Goal: Information Seeking & Learning: Learn about a topic

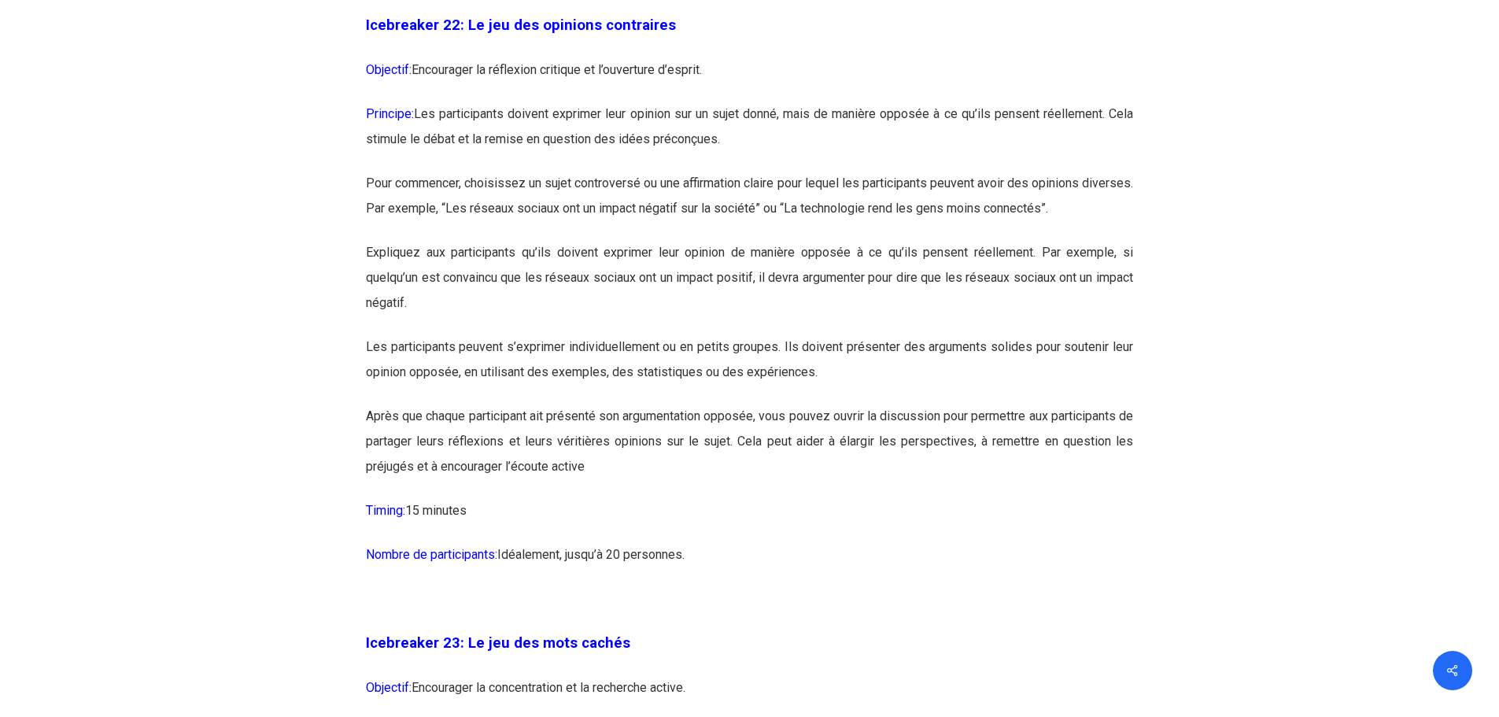
scroll to position [11879, 0]
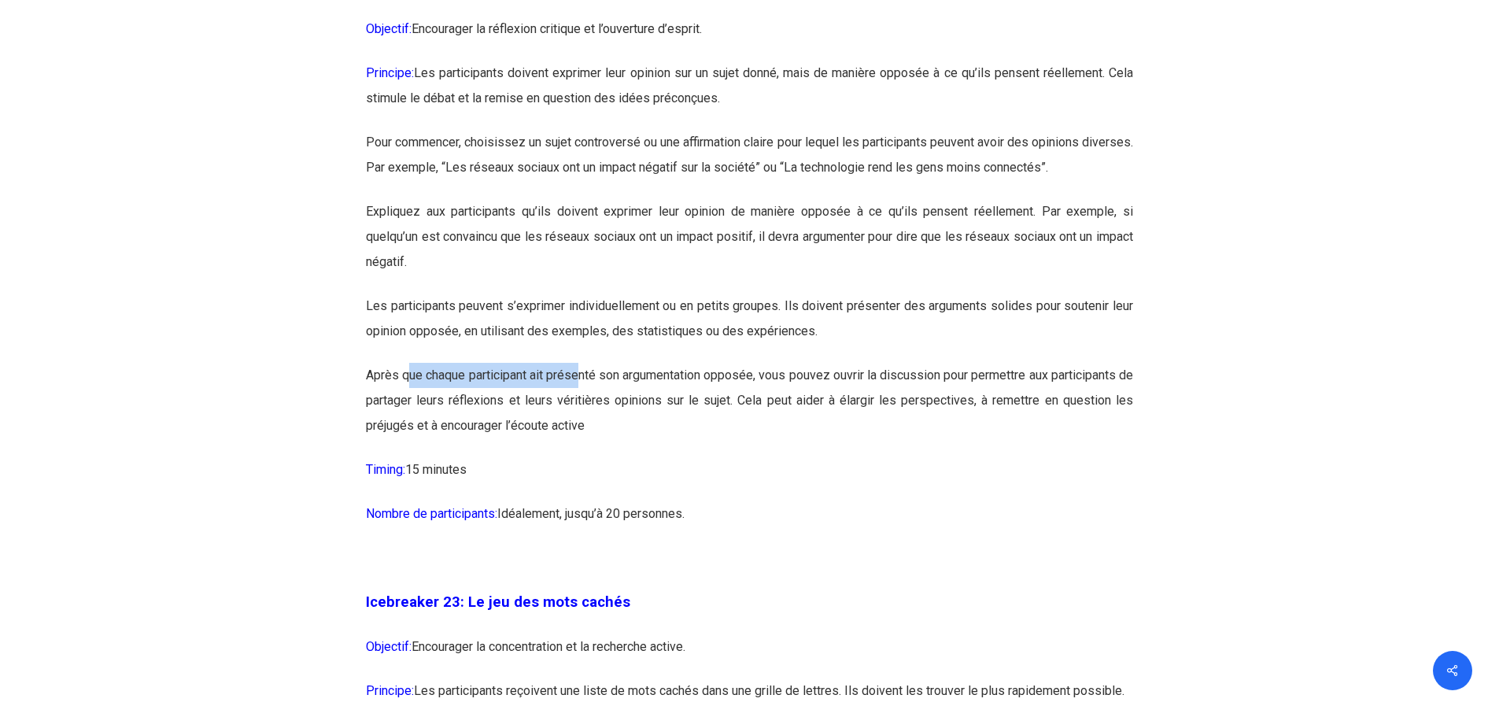
drag, startPoint x: 412, startPoint y: 459, endPoint x: 581, endPoint y: 458, distance: 168.4
click at [581, 457] on p "Après que chaque participant ait présenté son argumentation opposée, vous pouve…" at bounding box center [749, 410] width 767 height 94
click at [588, 457] on p "Après que chaque participant ait présenté son argumentation opposée, vous pouve…" at bounding box center [749, 410] width 767 height 94
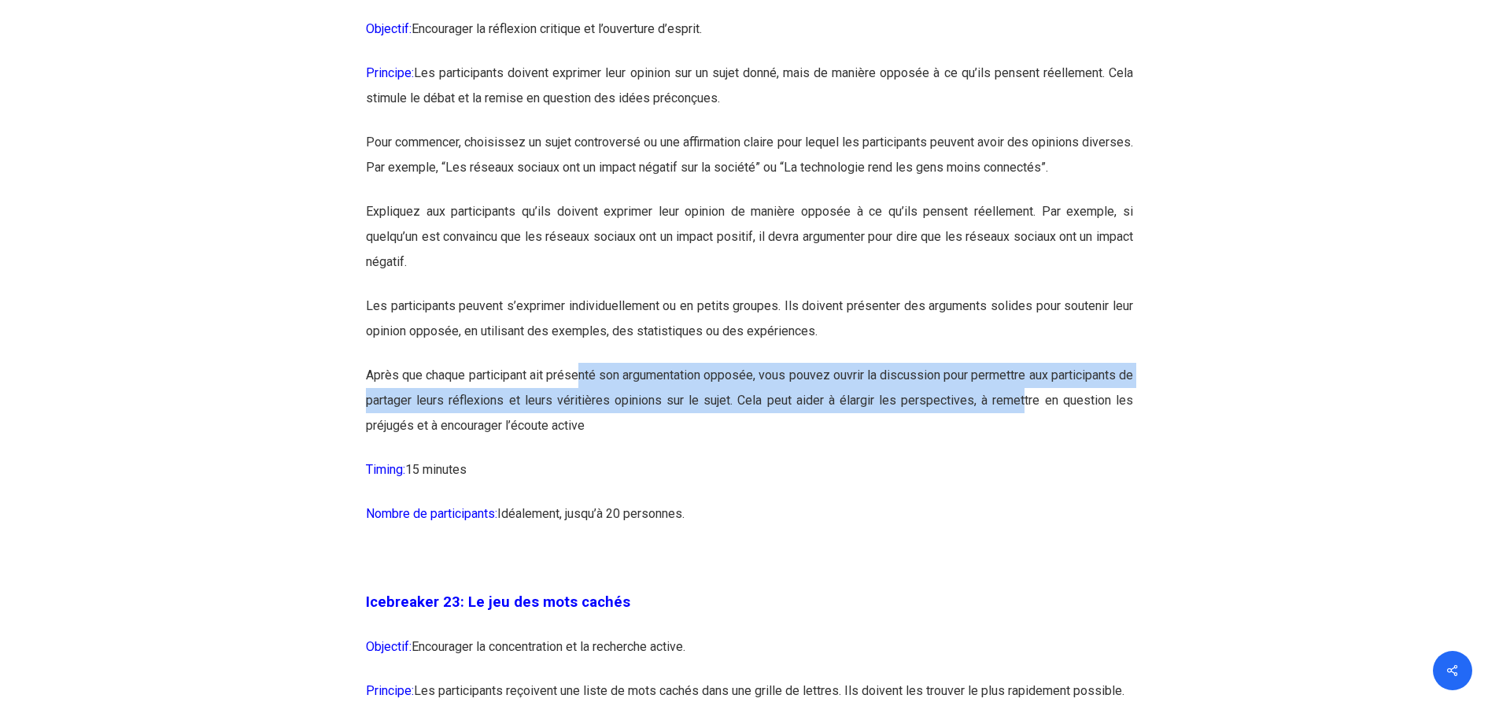
drag, startPoint x: 585, startPoint y: 451, endPoint x: 1027, endPoint y: 473, distance: 441.9
click at [1027, 457] on p "Après que chaque participant ait présenté son argumentation opposée, vous pouve…" at bounding box center [749, 410] width 767 height 94
click at [448, 457] on p "Après que chaque participant ait présenté son argumentation opposée, vous pouve…" at bounding box center [749, 410] width 767 height 94
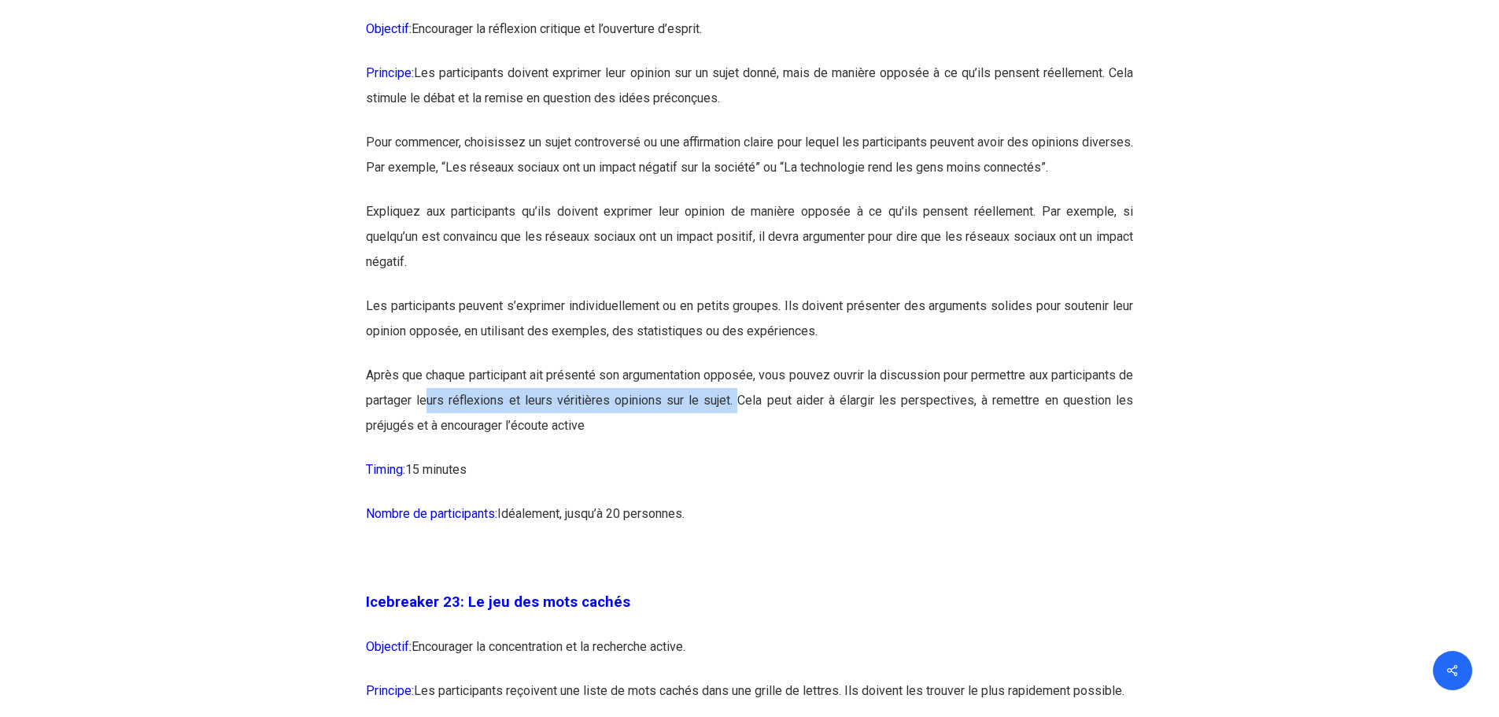
drag, startPoint x: 447, startPoint y: 476, endPoint x: 761, endPoint y: 484, distance: 314.0
click at [754, 457] on p "Après que chaque participant ait présenté son argumentation opposée, vous pouve…" at bounding box center [749, 410] width 767 height 94
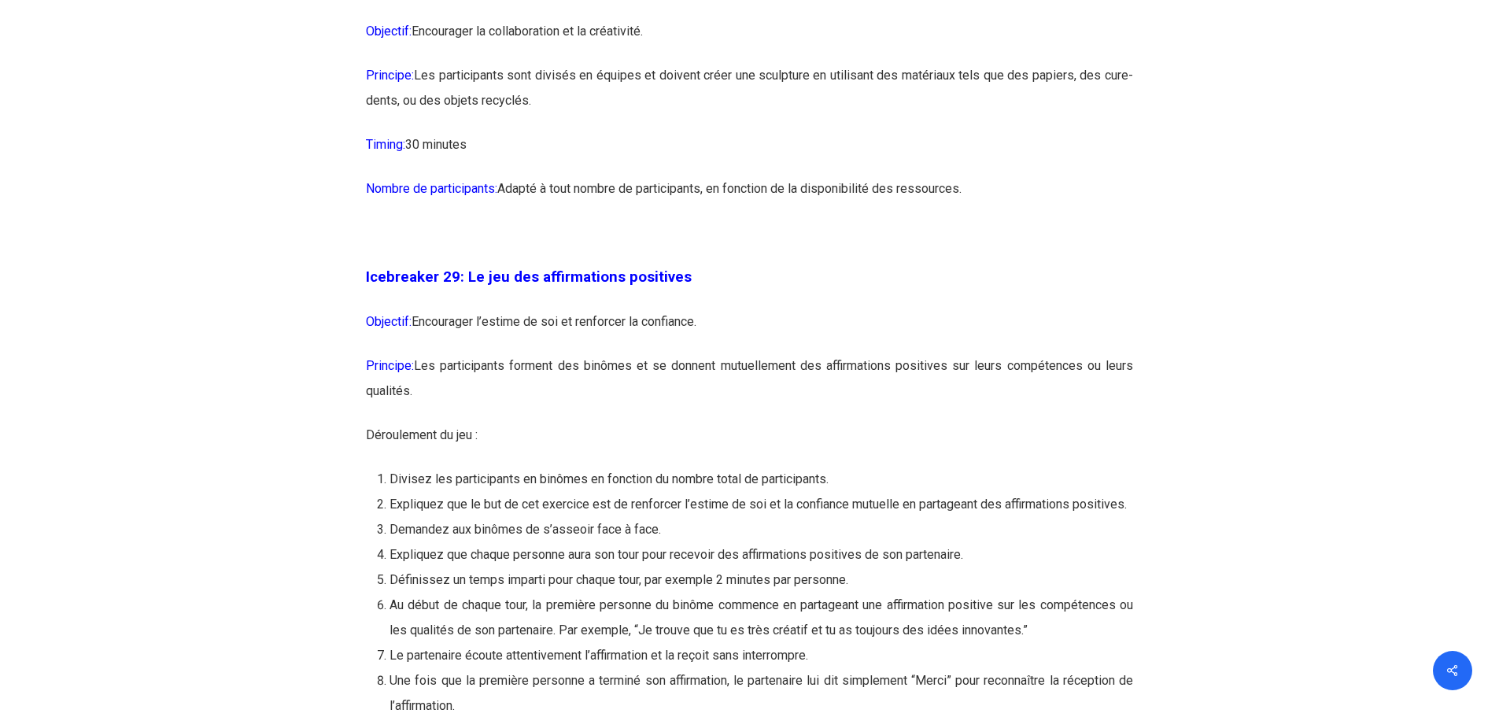
scroll to position [14868, 0]
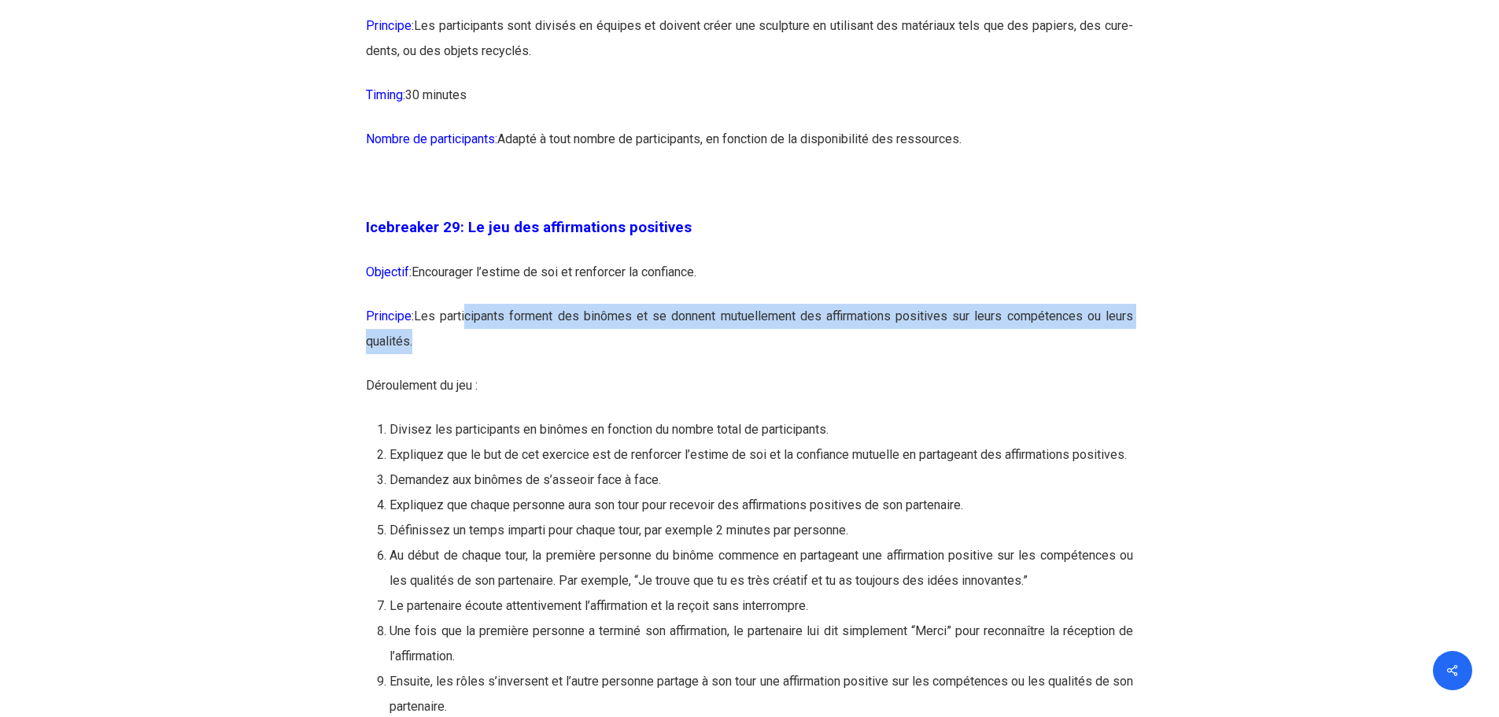
drag, startPoint x: 470, startPoint y: 387, endPoint x: 828, endPoint y: 410, distance: 357.9
click at [828, 373] on p "Principe: Les participants forment des binômes et se donnent mutuellement des a…" at bounding box center [749, 338] width 767 height 69
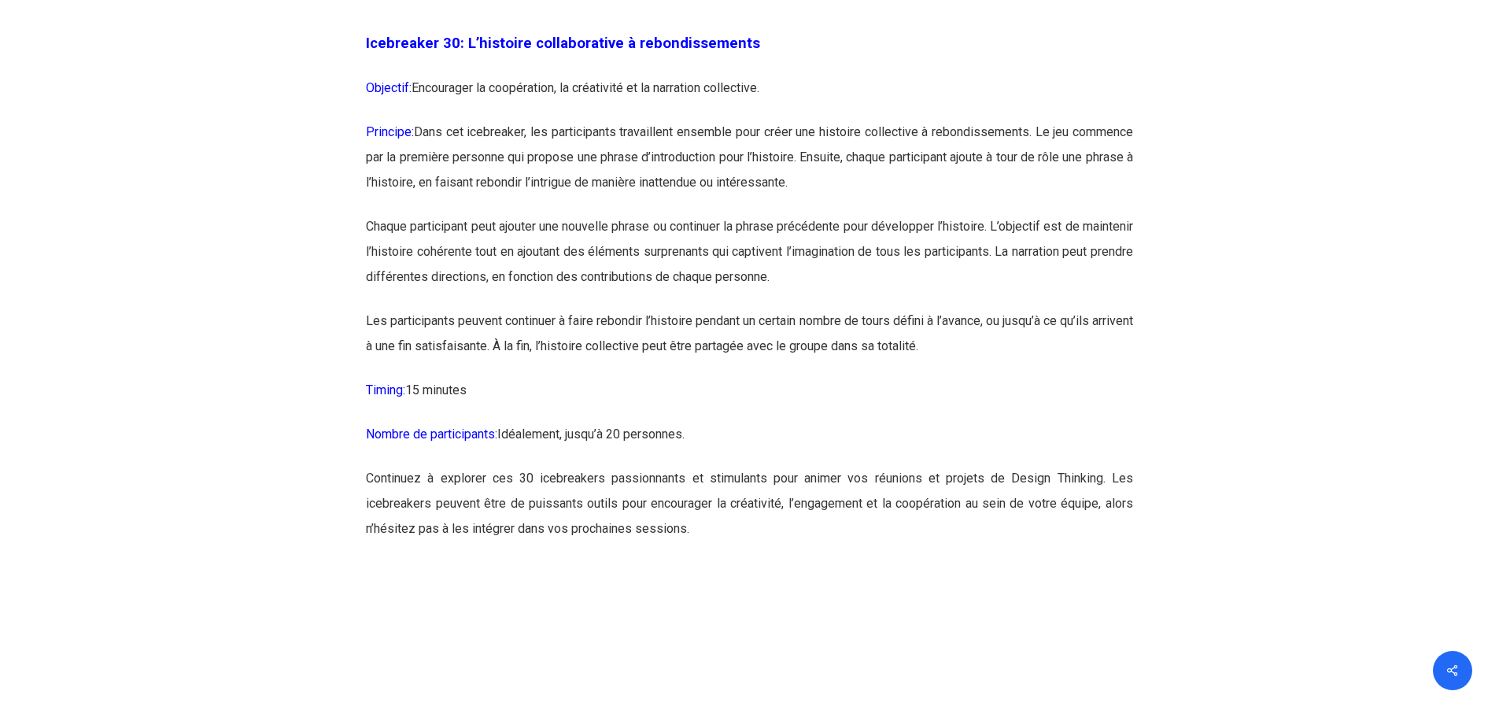
scroll to position [15813, 0]
